Goal: Information Seeking & Learning: Learn about a topic

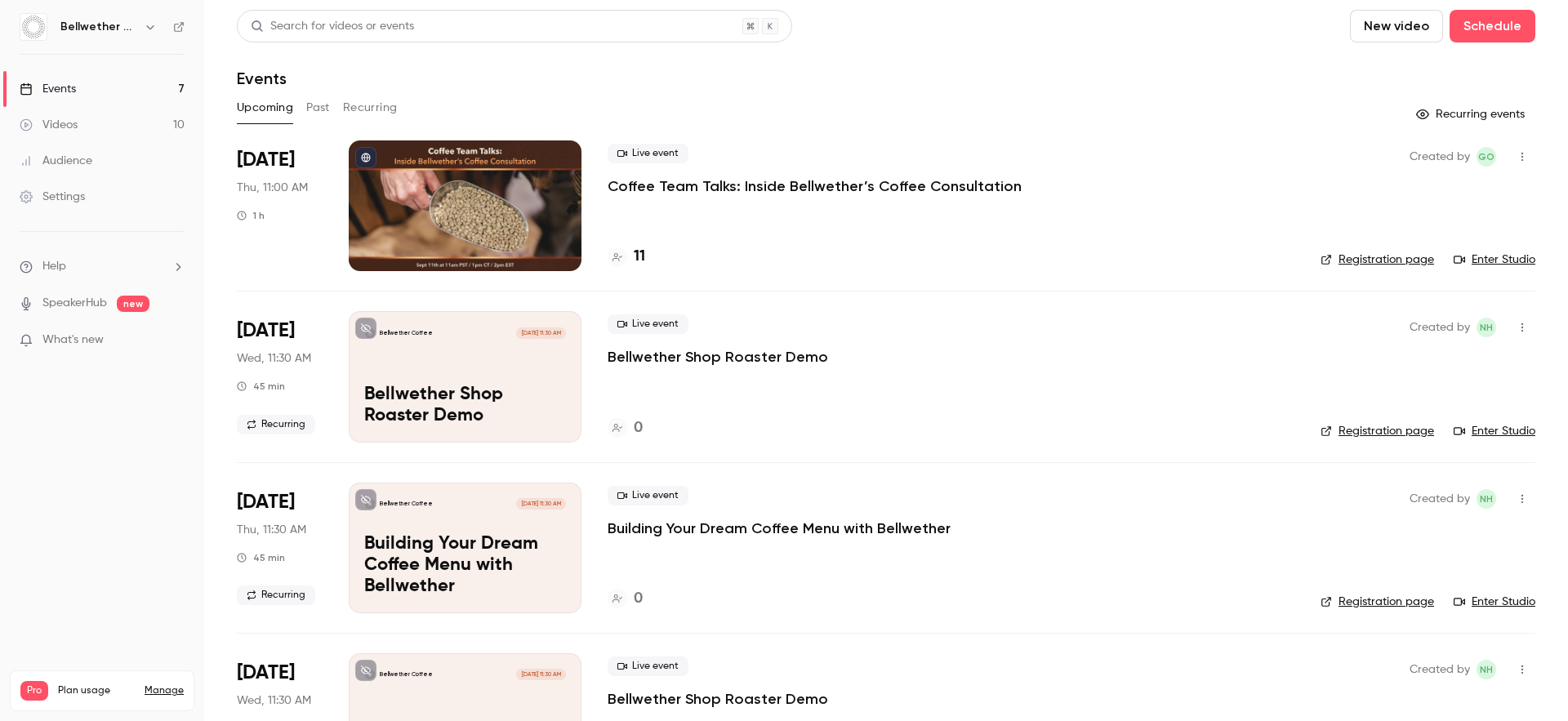
click at [309, 106] on button "Past" at bounding box center [318, 107] width 23 height 26
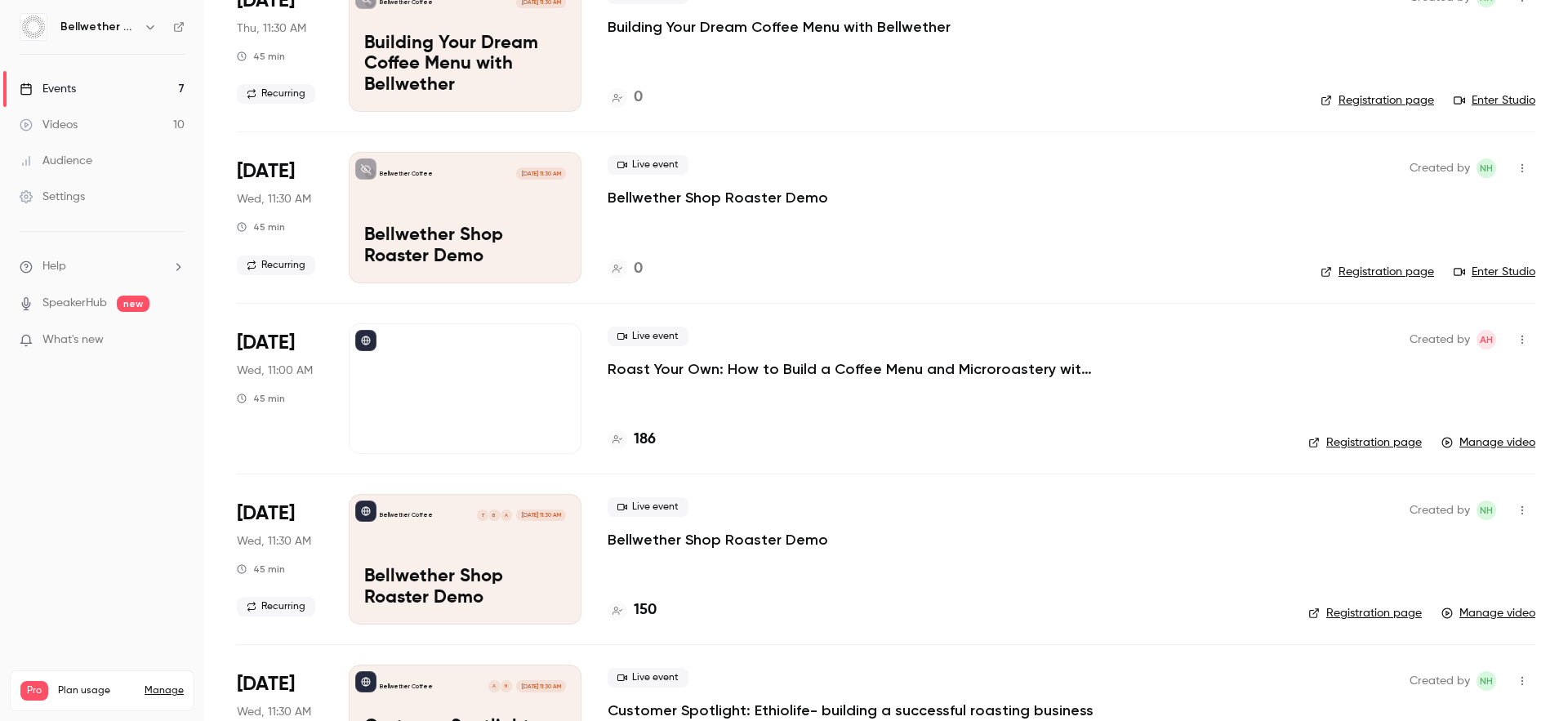
scroll to position [680, 0]
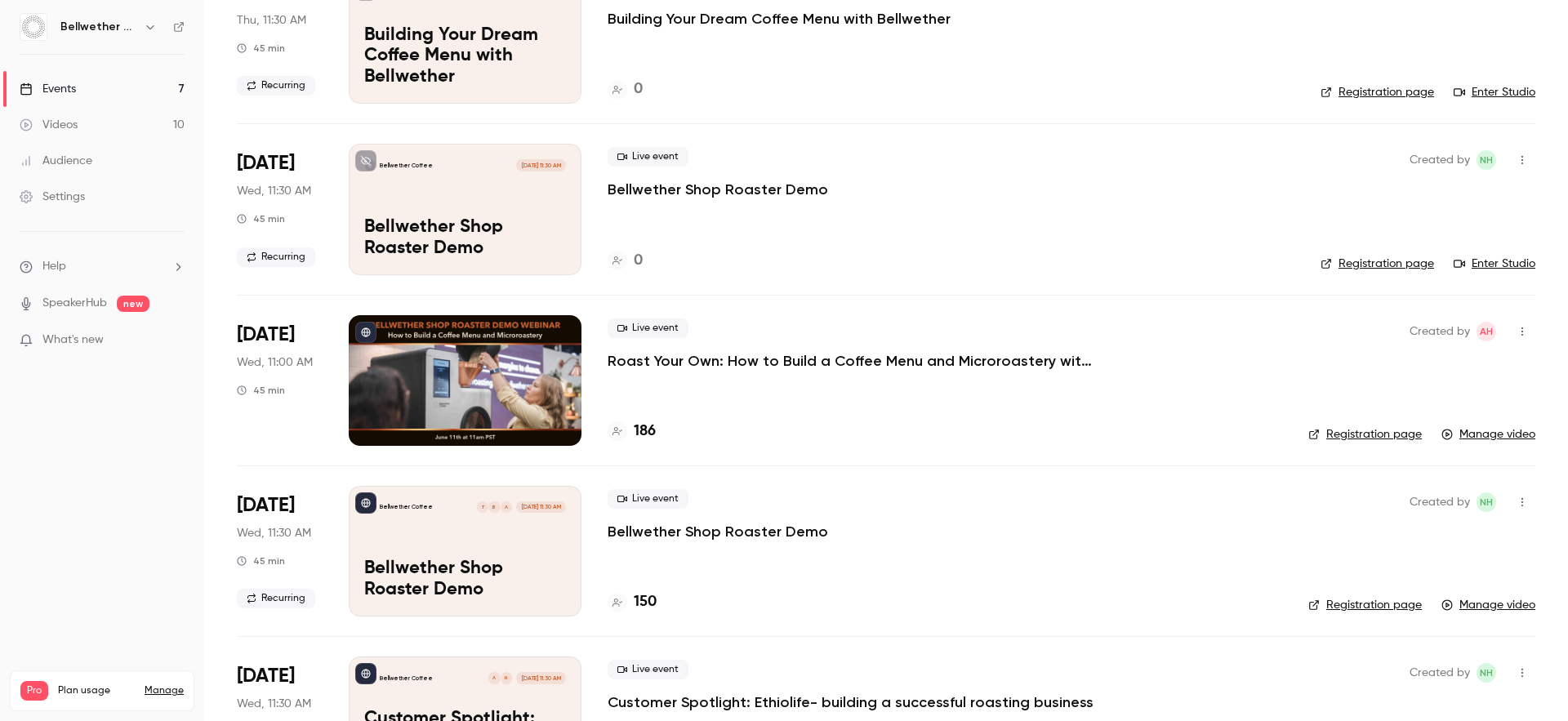
click at [699, 361] on p "Roast Your Own: How to Build a Coffee Menu and Microroastery with Bellwether" at bounding box center [852, 361] width 490 height 19
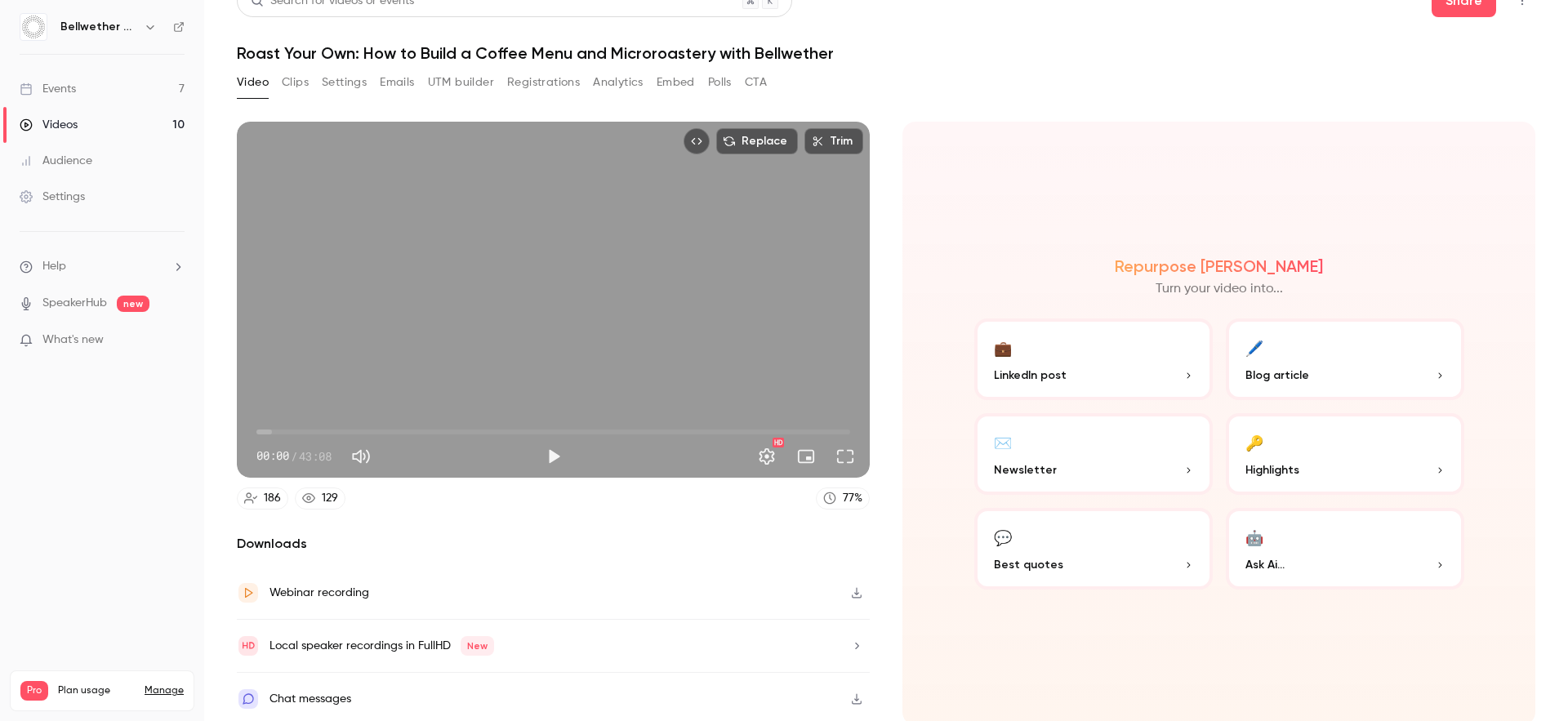
scroll to position [26, 0]
click at [347, 83] on button "Settings" at bounding box center [345, 81] width 45 height 26
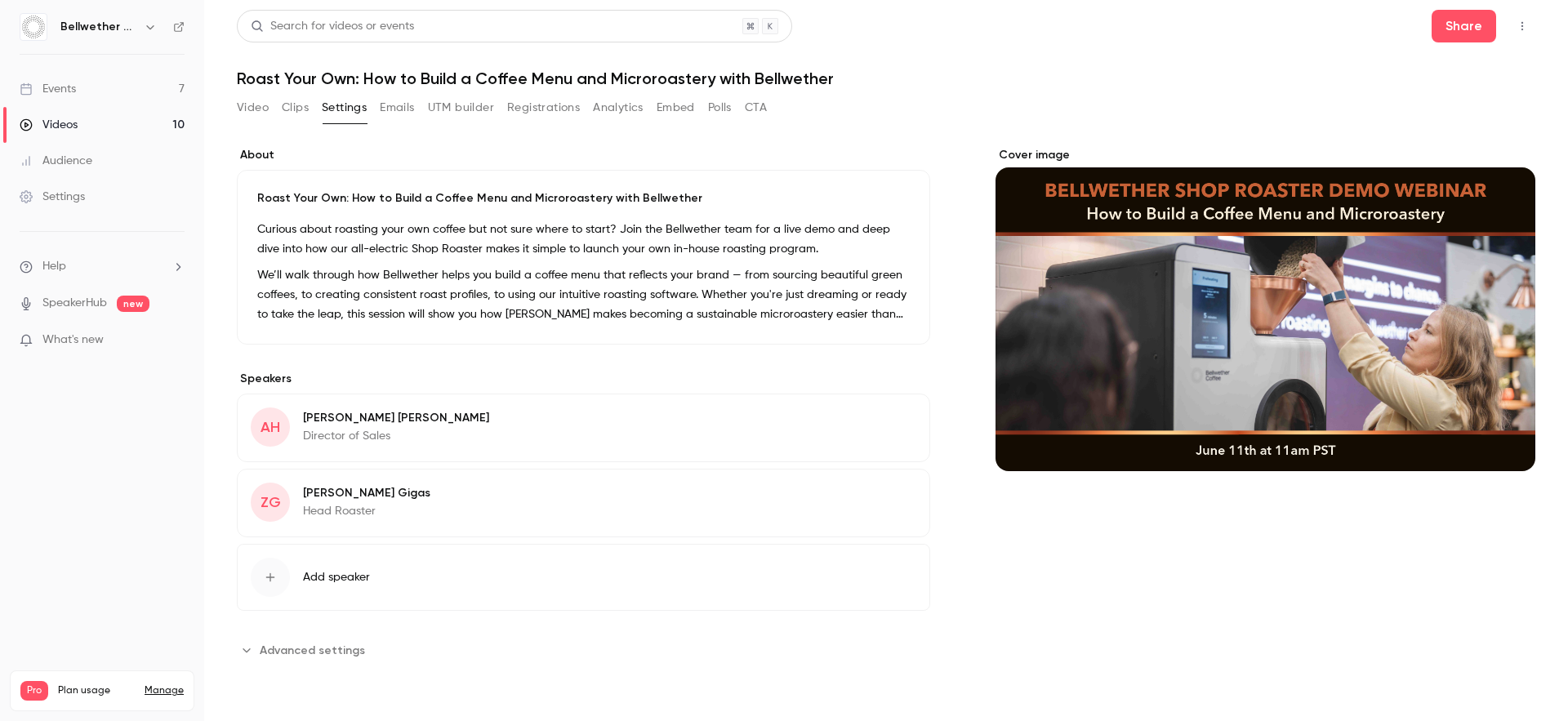
click at [150, 84] on link "Events 7" at bounding box center [102, 89] width 204 height 36
